Goal: Check status: Check status

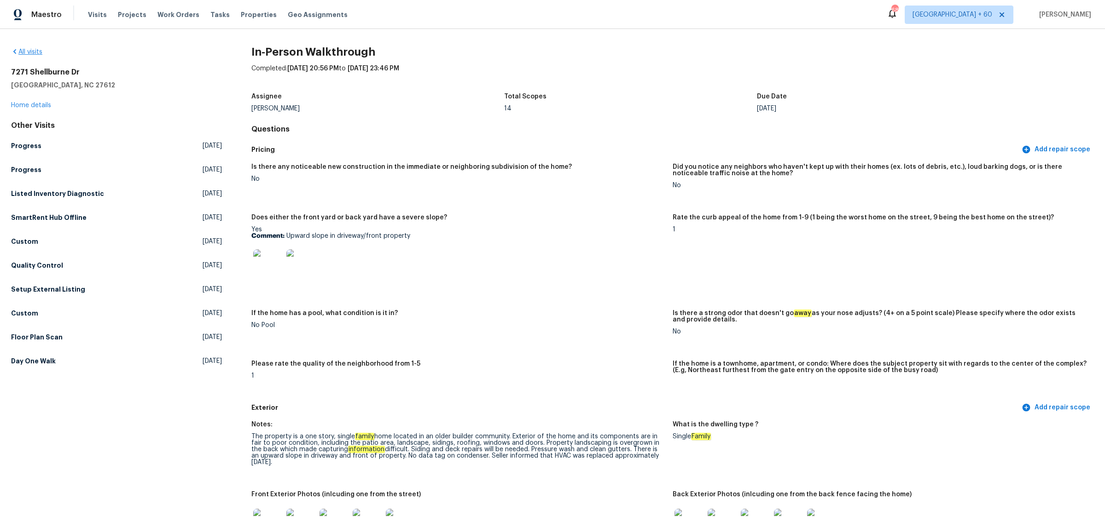
click at [35, 56] on div "All visits" at bounding box center [116, 51] width 211 height 9
click at [33, 52] on link "All visits" at bounding box center [26, 52] width 31 height 6
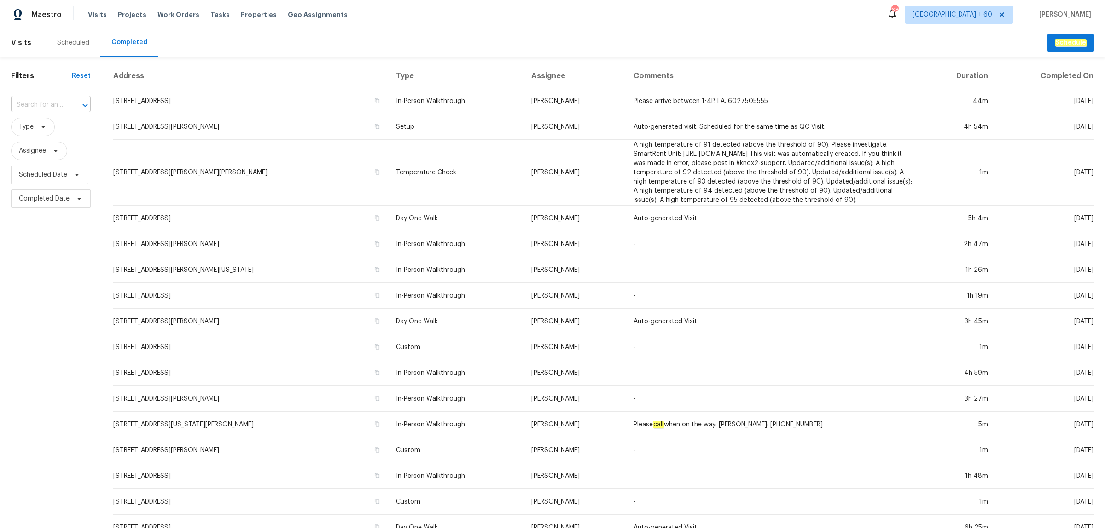
click at [46, 106] on input "text" at bounding box center [38, 105] width 54 height 14
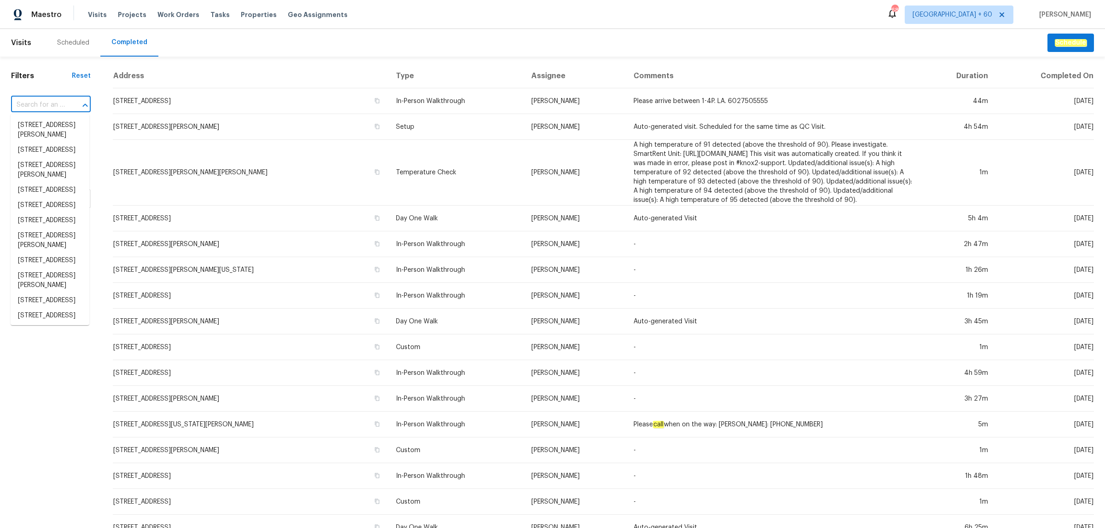
paste input "[STREET_ADDRESS]"
type input "[STREET_ADDRESS]"
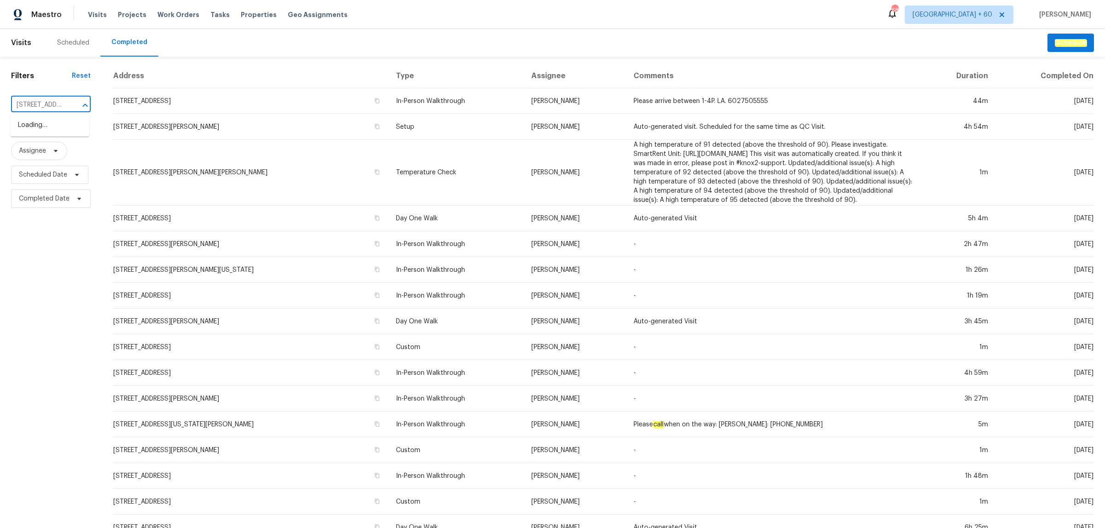
scroll to position [0, 81]
click at [44, 125] on li "[STREET_ADDRESS]" at bounding box center [50, 125] width 79 height 15
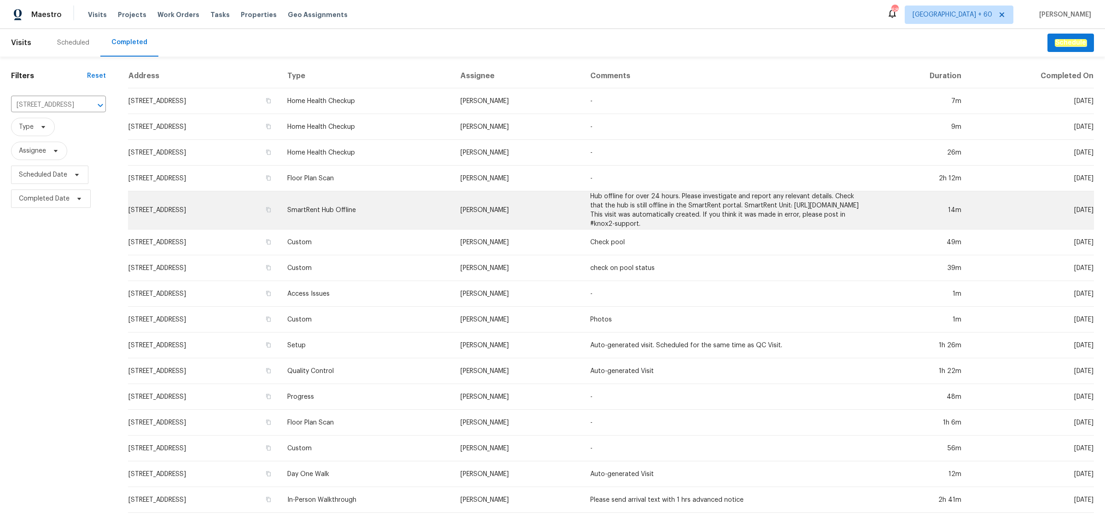
scroll to position [0, 0]
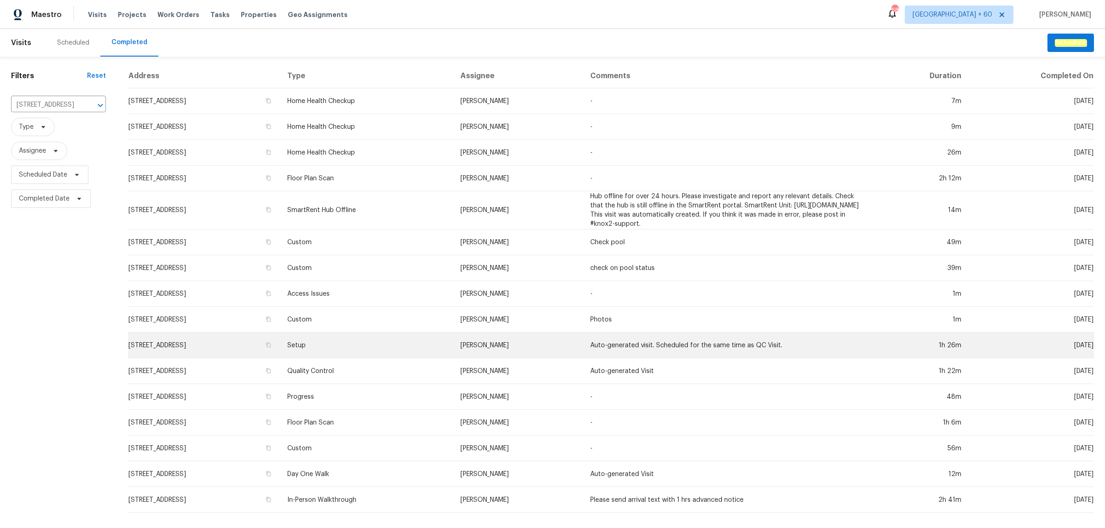
click at [376, 349] on td "Setup" at bounding box center [366, 346] width 173 height 26
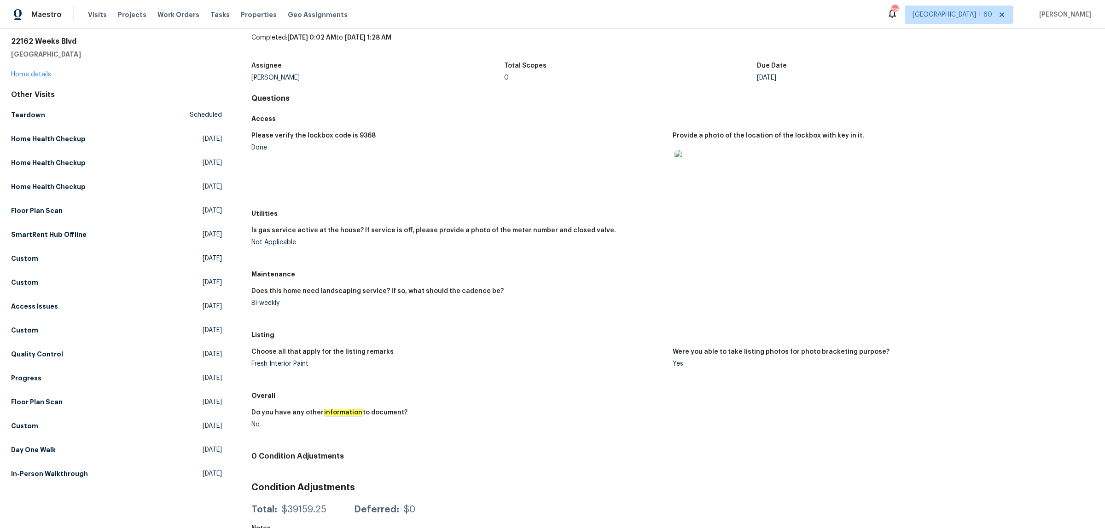
scroll to position [60, 0]
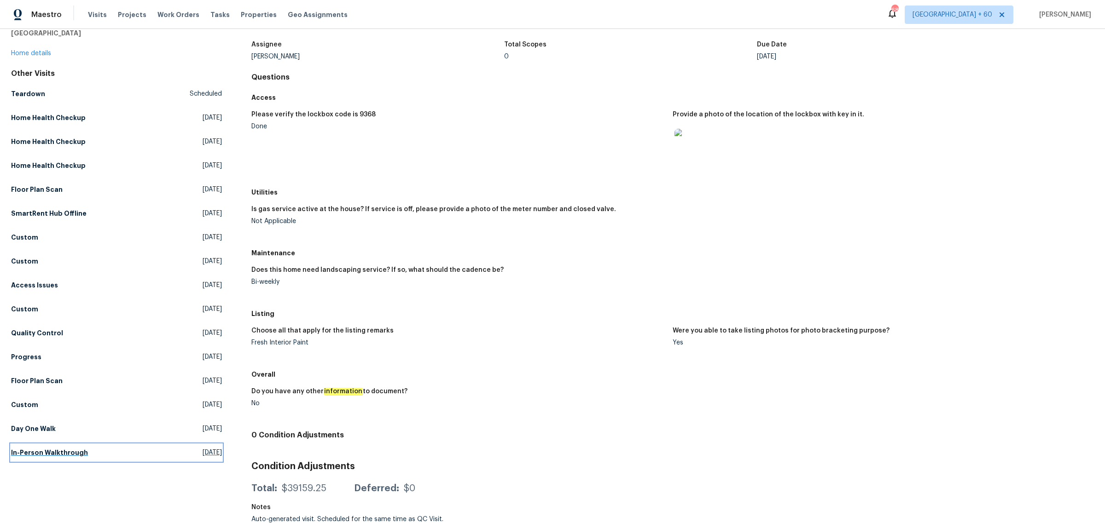
click at [24, 448] on h5 "In-Person Walkthrough" at bounding box center [49, 452] width 77 height 9
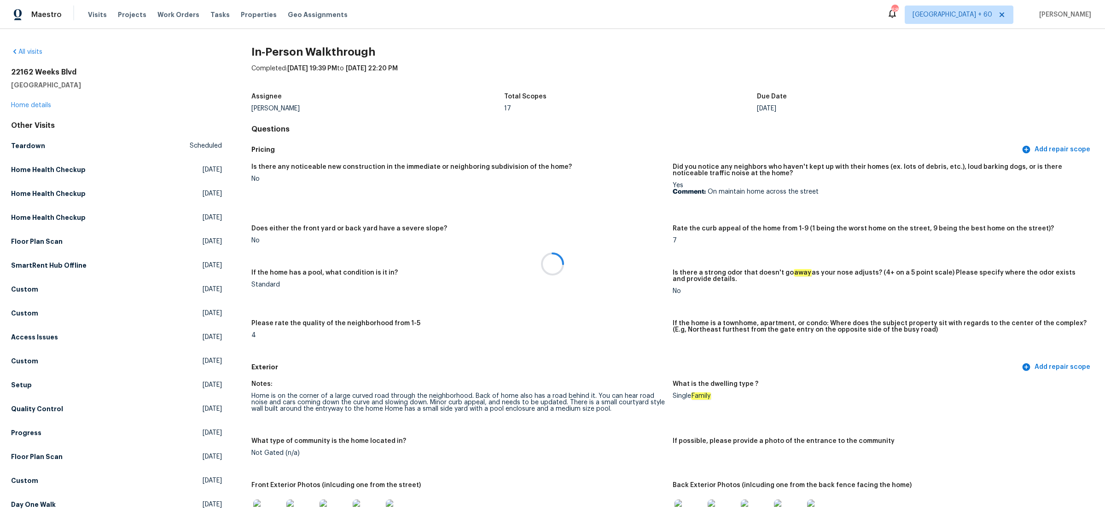
click at [468, 344] on div at bounding box center [552, 264] width 1105 height 528
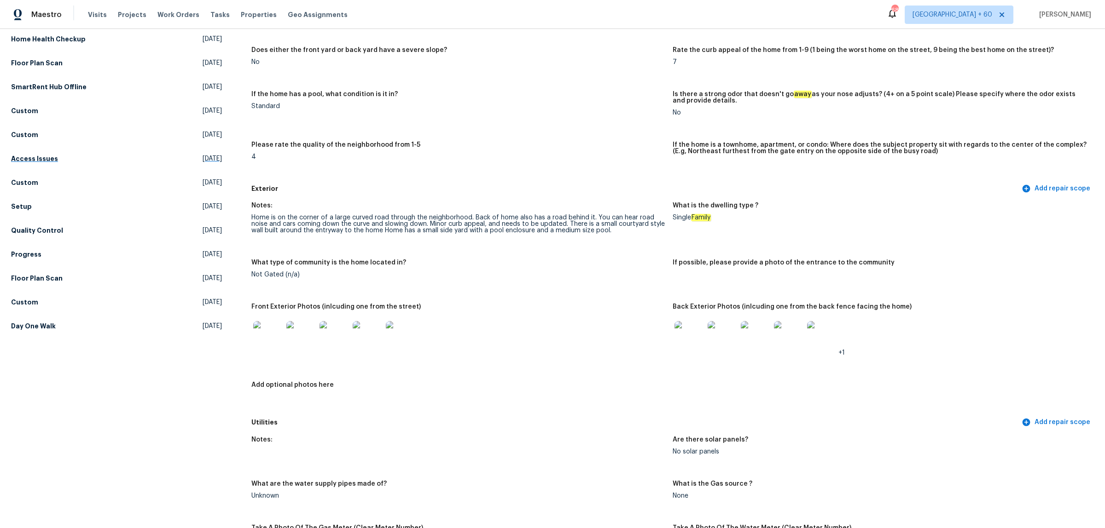
scroll to position [69, 0]
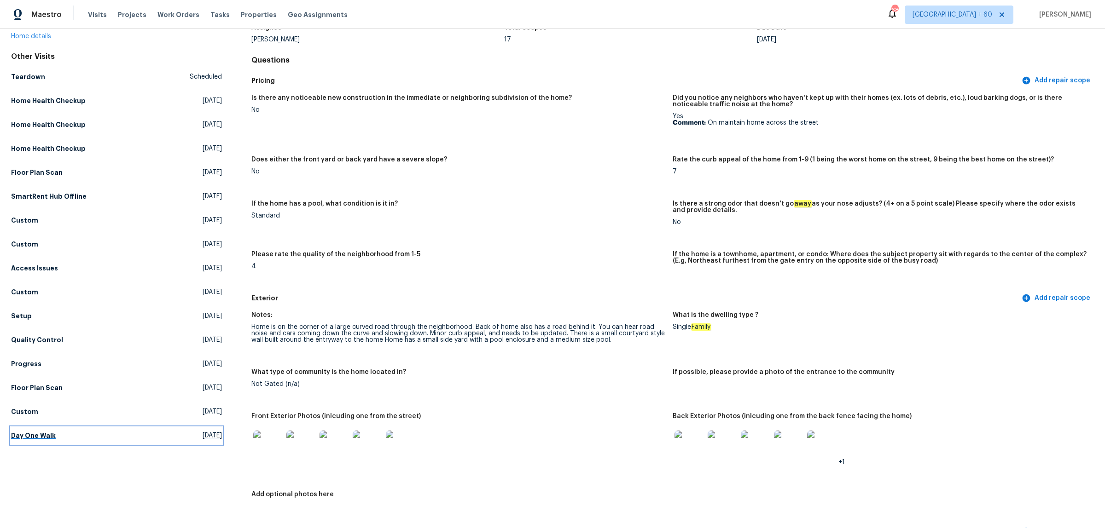
click at [30, 438] on h5 "Day One Walk" at bounding box center [33, 435] width 45 height 9
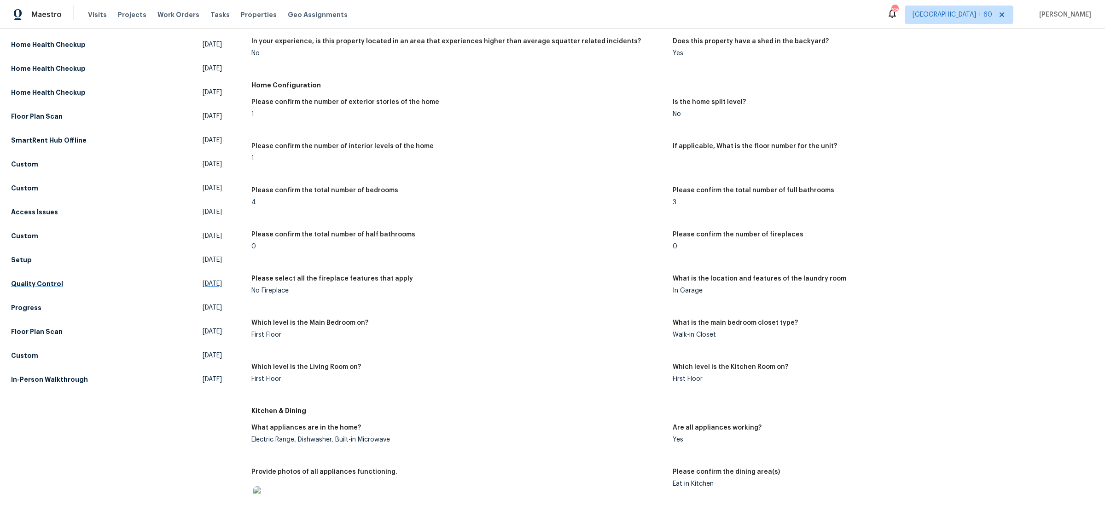
scroll to position [49, 0]
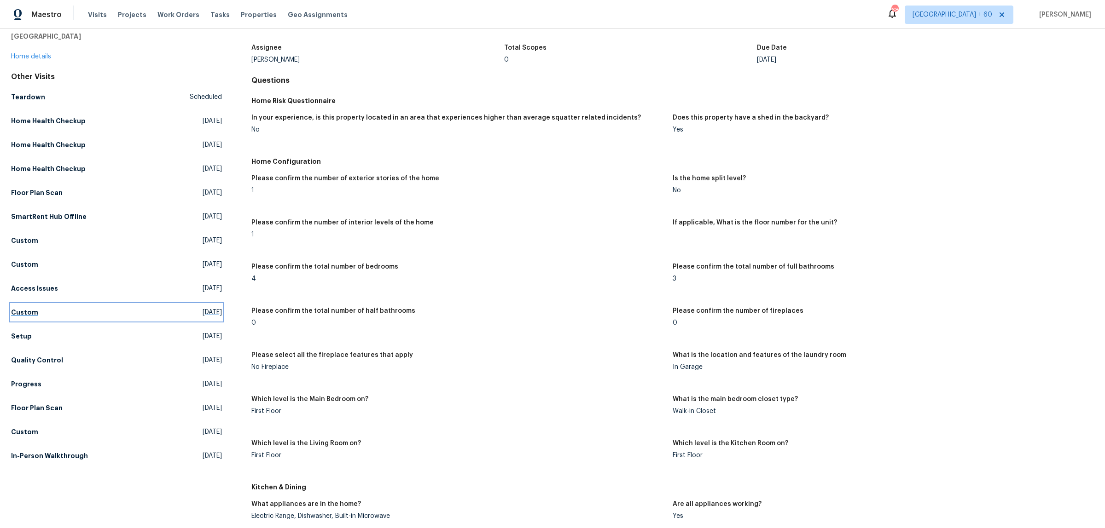
click at [25, 314] on h5 "Custom" at bounding box center [24, 312] width 27 height 9
